Goal: Information Seeking & Learning: Learn about a topic

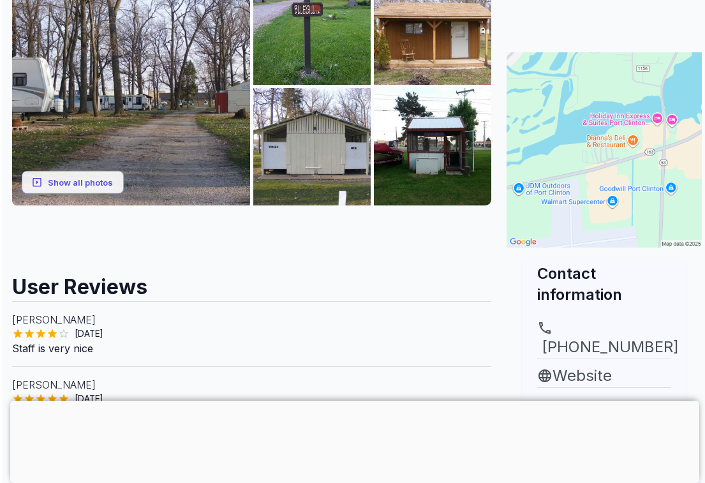
scroll to position [229, 0]
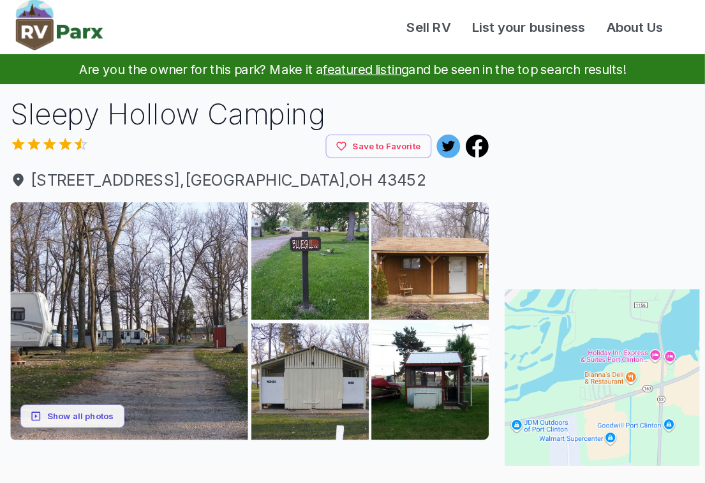
scroll to position [113, 0]
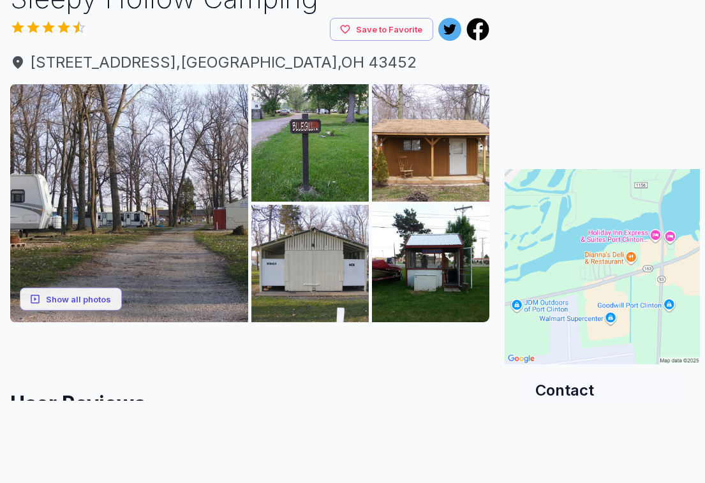
click at [62, 299] on button "Show all photos" at bounding box center [71, 299] width 102 height 24
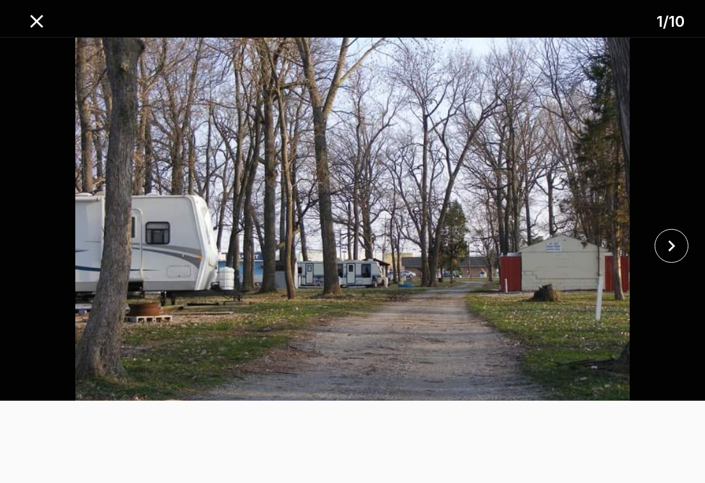
click at [673, 244] on icon "close" at bounding box center [671, 245] width 7 height 11
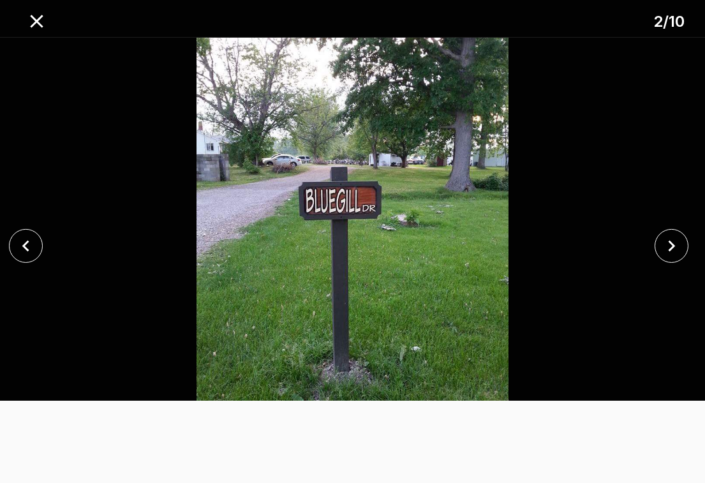
click at [671, 244] on icon "close" at bounding box center [671, 245] width 7 height 11
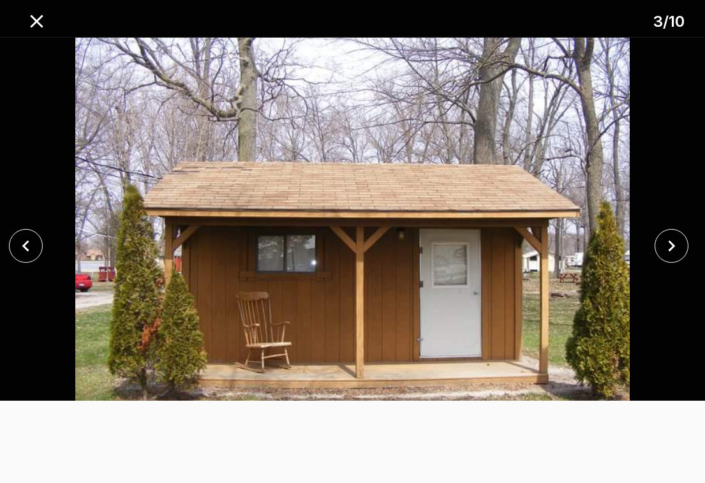
click at [674, 241] on icon "close" at bounding box center [671, 246] width 22 height 22
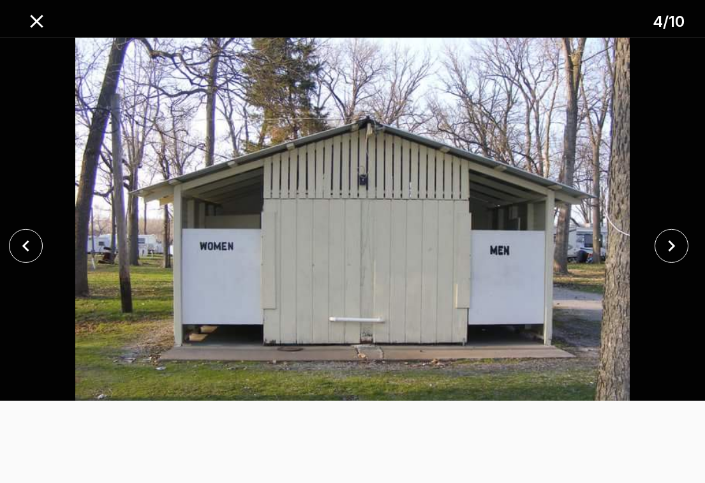
click at [668, 241] on icon "close" at bounding box center [671, 246] width 22 height 22
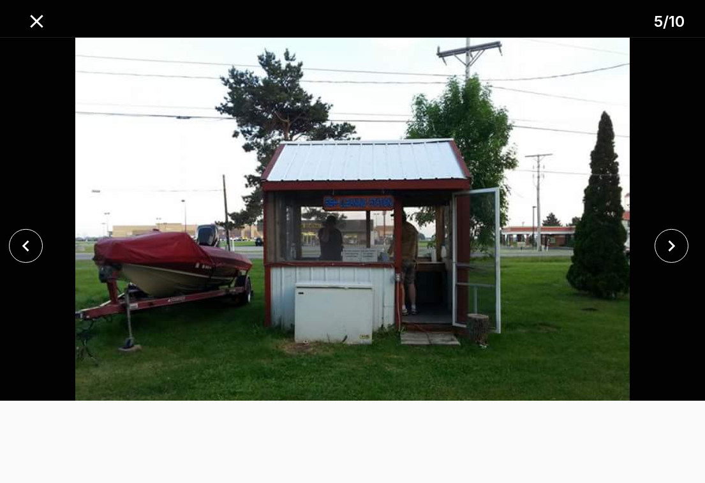
click at [668, 244] on icon "close" at bounding box center [671, 246] width 22 height 22
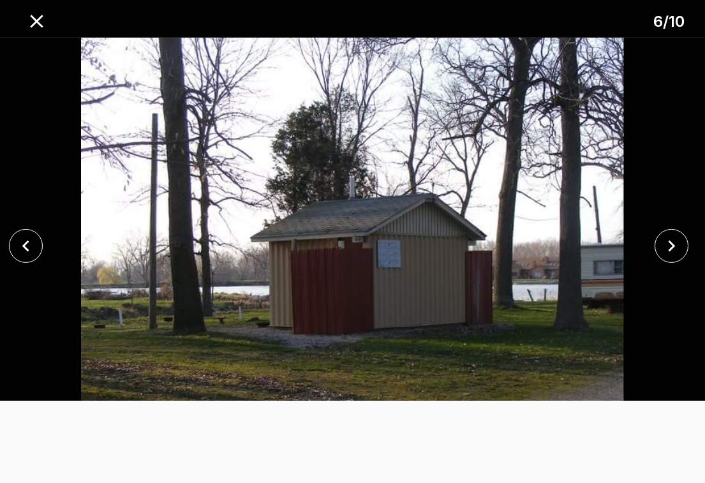
click at [666, 244] on icon "close" at bounding box center [671, 246] width 22 height 22
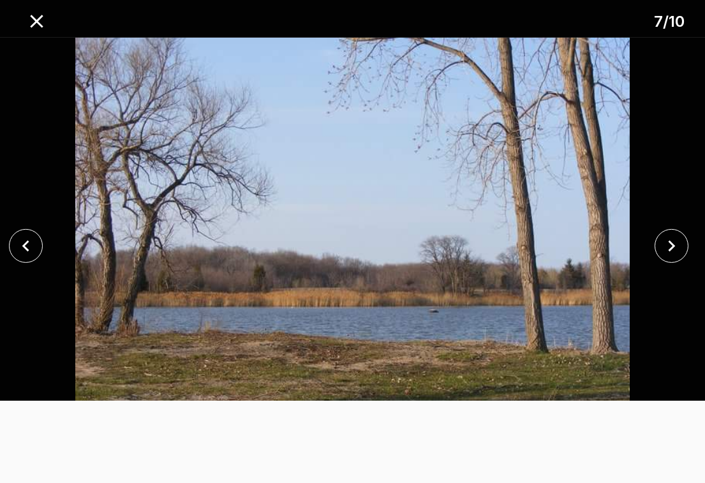
click at [667, 249] on icon "close" at bounding box center [671, 246] width 22 height 22
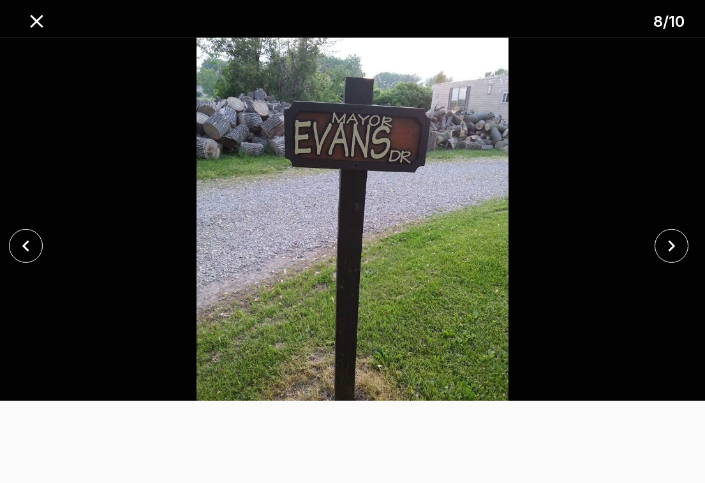
click at [671, 248] on icon "close" at bounding box center [671, 245] width 7 height 11
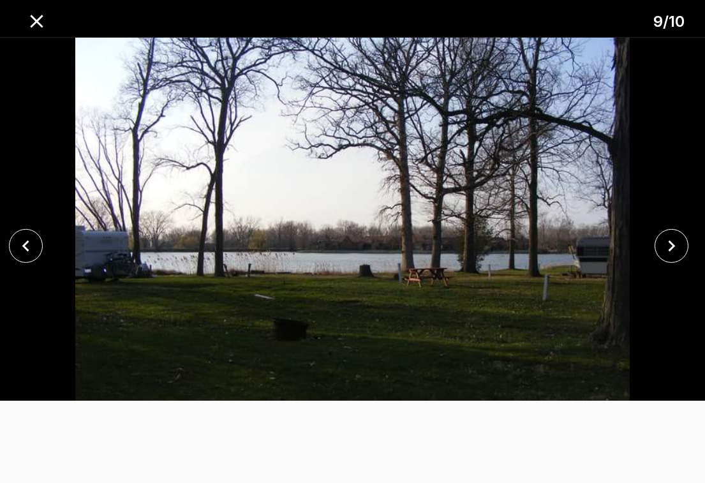
click at [672, 244] on icon "close" at bounding box center [671, 245] width 7 height 11
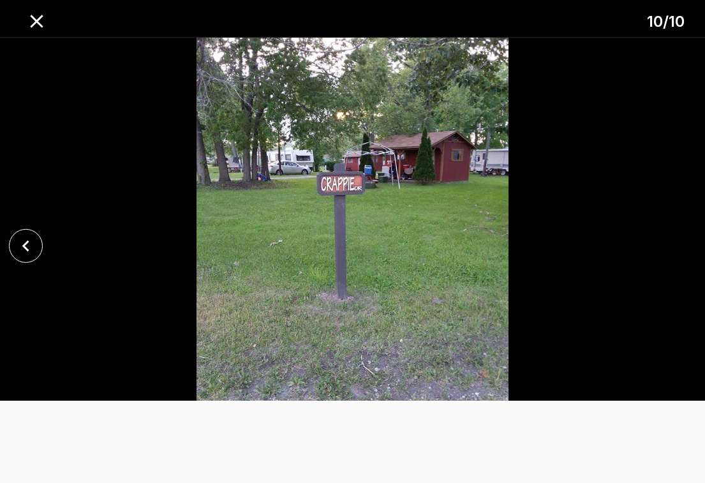
click at [34, 20] on icon "close" at bounding box center [37, 21] width 22 height 22
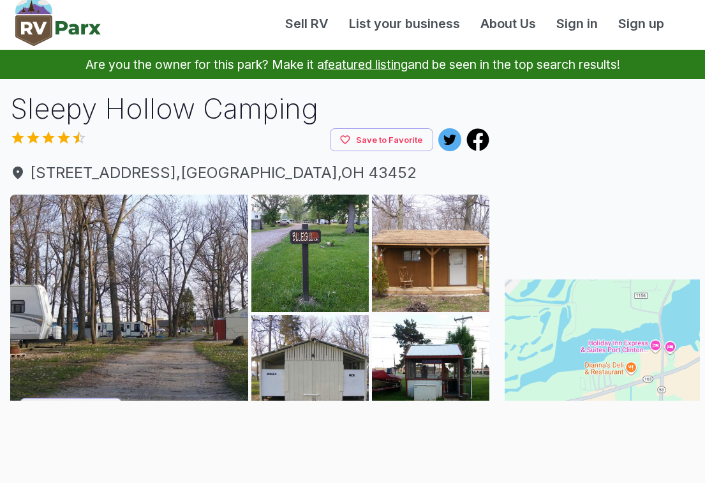
scroll to position [11, 0]
